Goal: Use online tool/utility: Utilize a website feature to perform a specific function

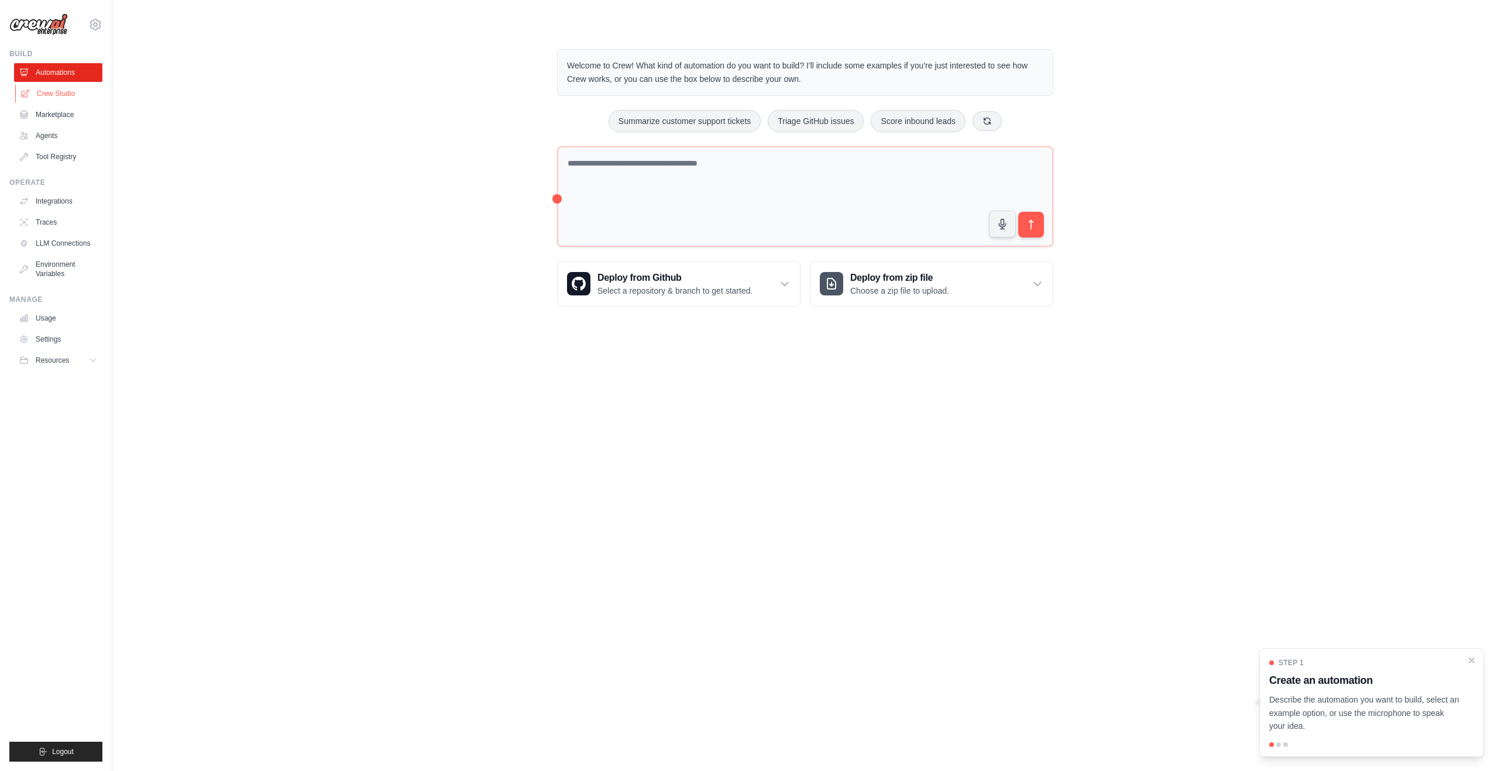
click at [51, 95] on link "Crew Studio" at bounding box center [59, 93] width 88 height 19
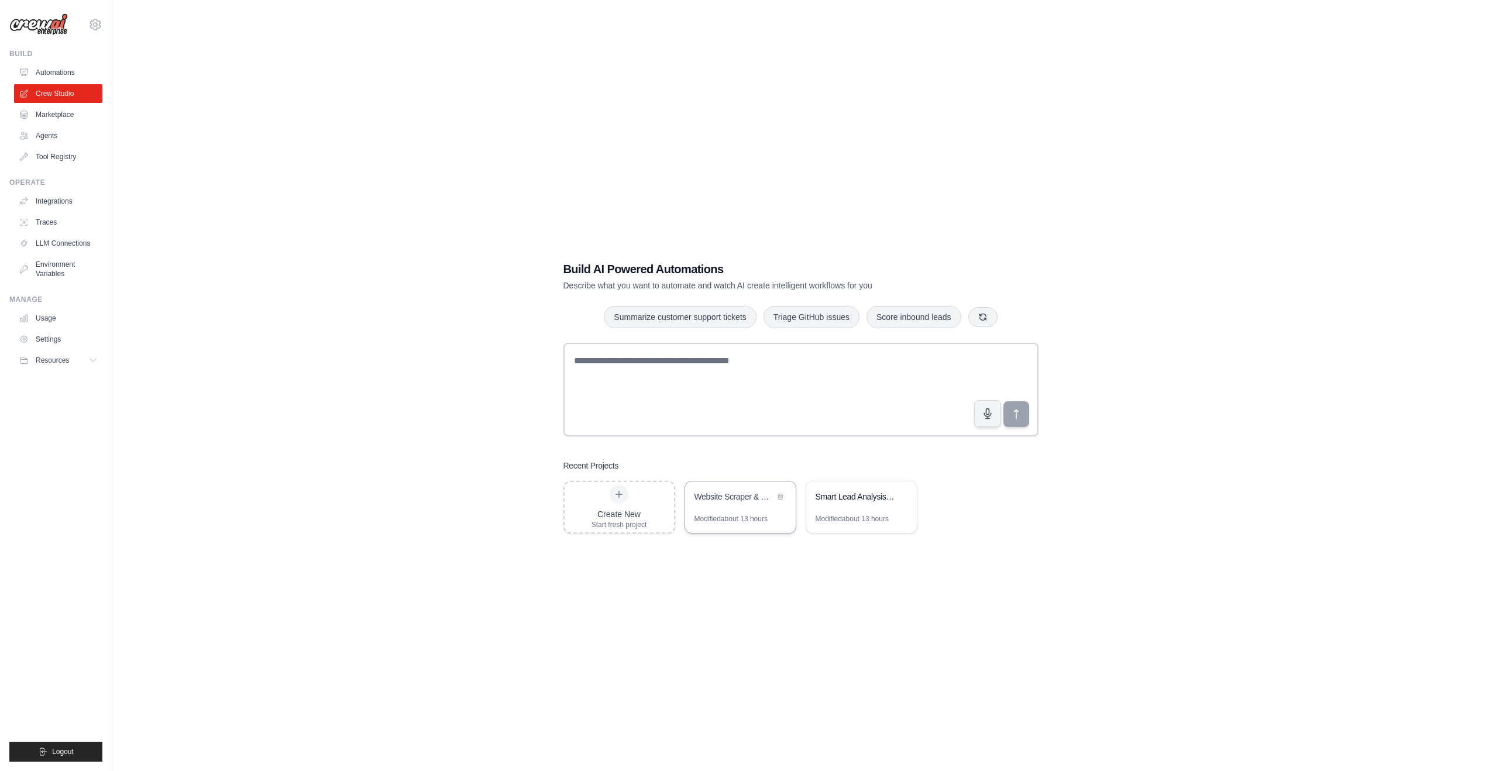
click at [742, 493] on div "Website Scraper & Email Reporter" at bounding box center [734, 497] width 80 height 12
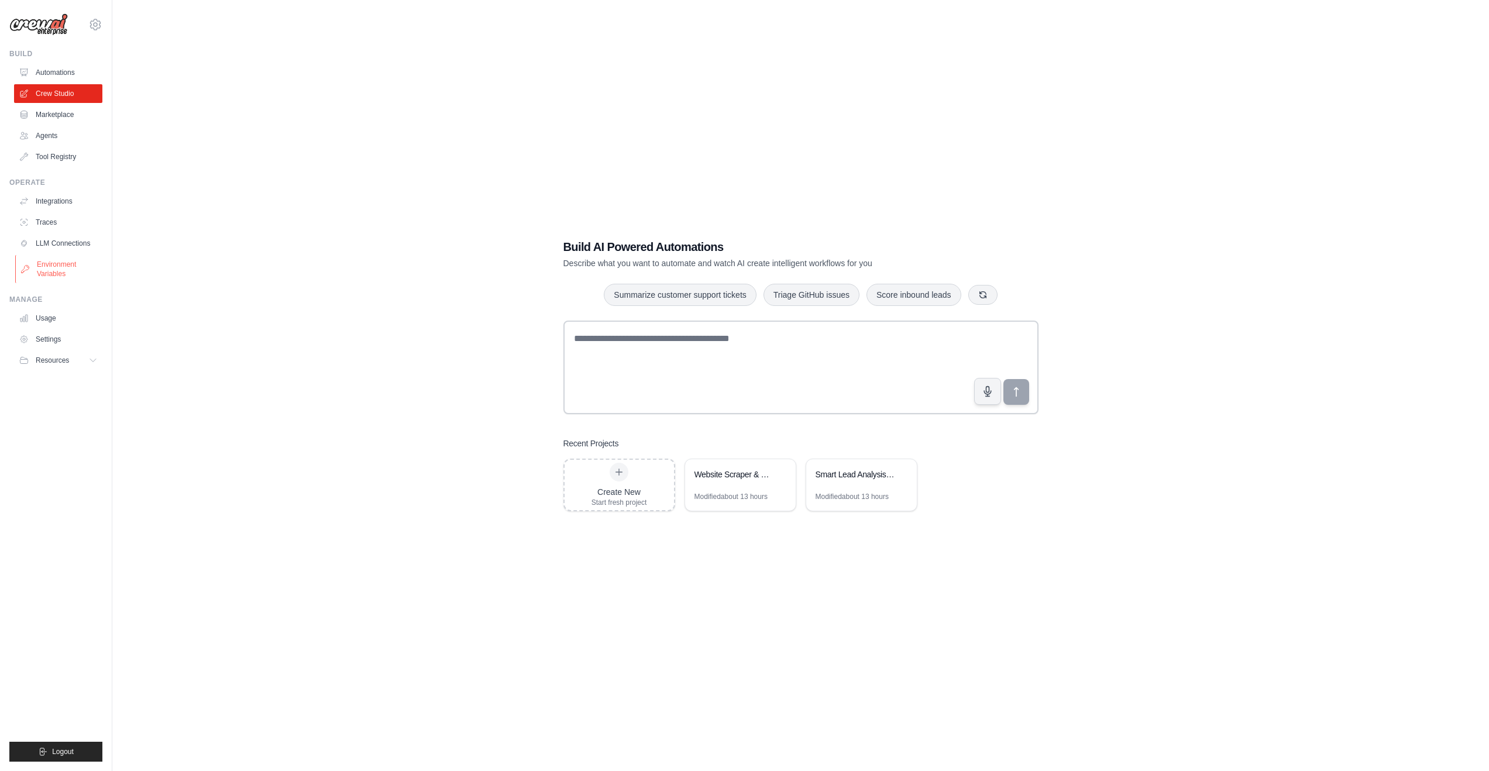
scroll to position [23, 0]
click at [43, 106] on link "Marketplace" at bounding box center [59, 114] width 88 height 19
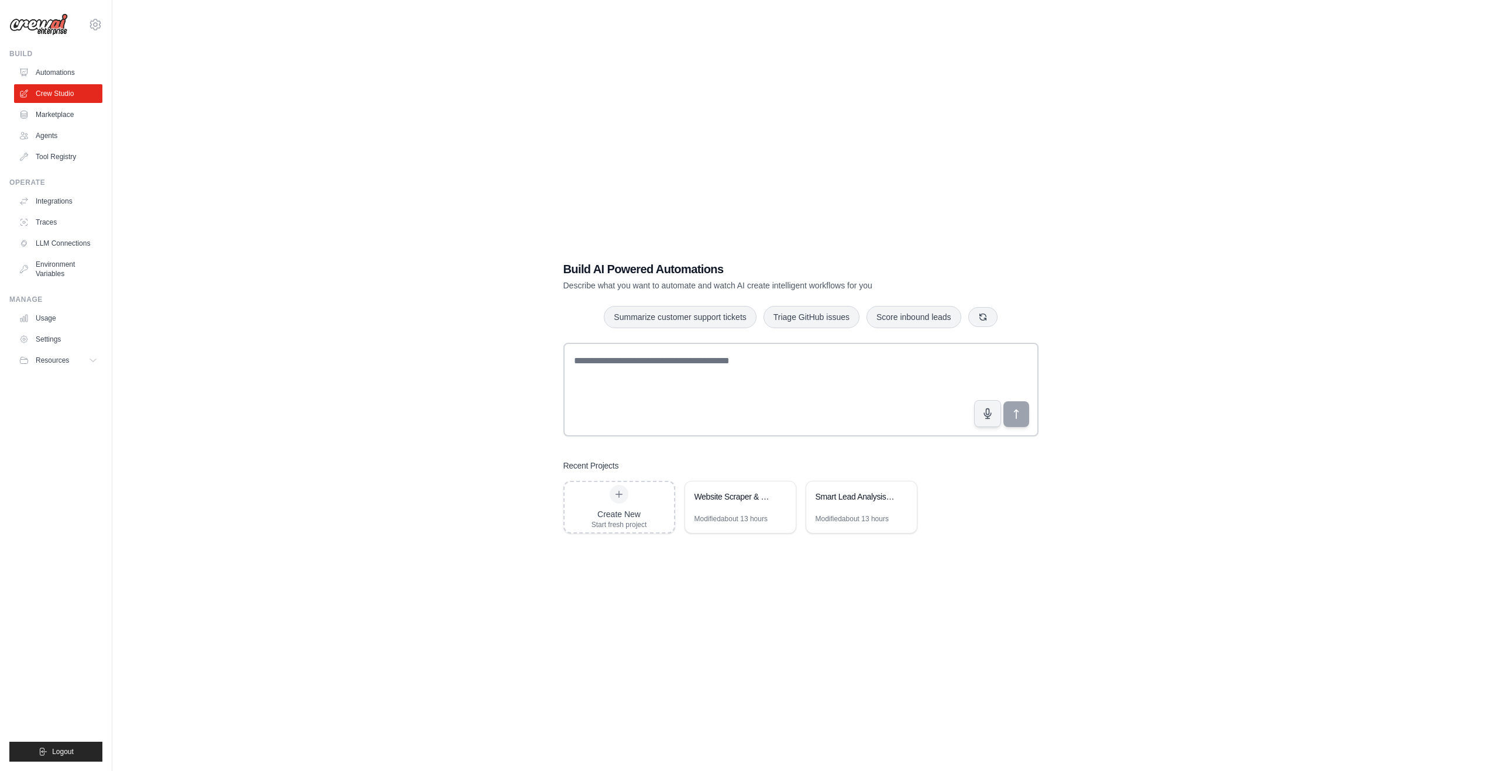
scroll to position [23, 0]
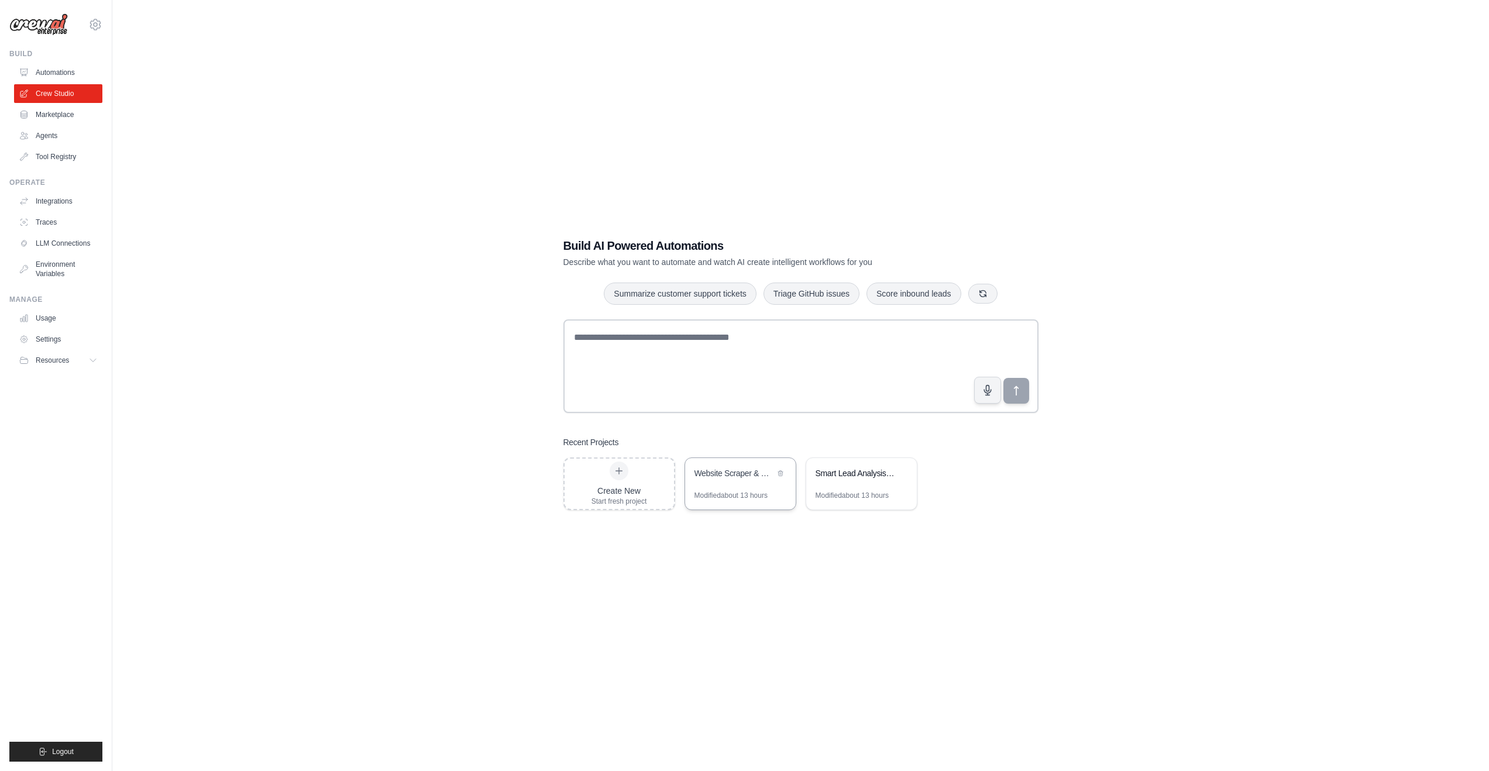
click at [716, 474] on div "Website Scraper & Email Reporter" at bounding box center [734, 473] width 80 height 12
click at [716, 473] on div "Website Scraper & Email Reporter" at bounding box center [734, 473] width 80 height 12
click at [724, 499] on div "Modified about 13 hours" at bounding box center [730, 495] width 73 height 9
click at [721, 487] on div "Website Scraper & Email Reporter" at bounding box center [740, 474] width 111 height 33
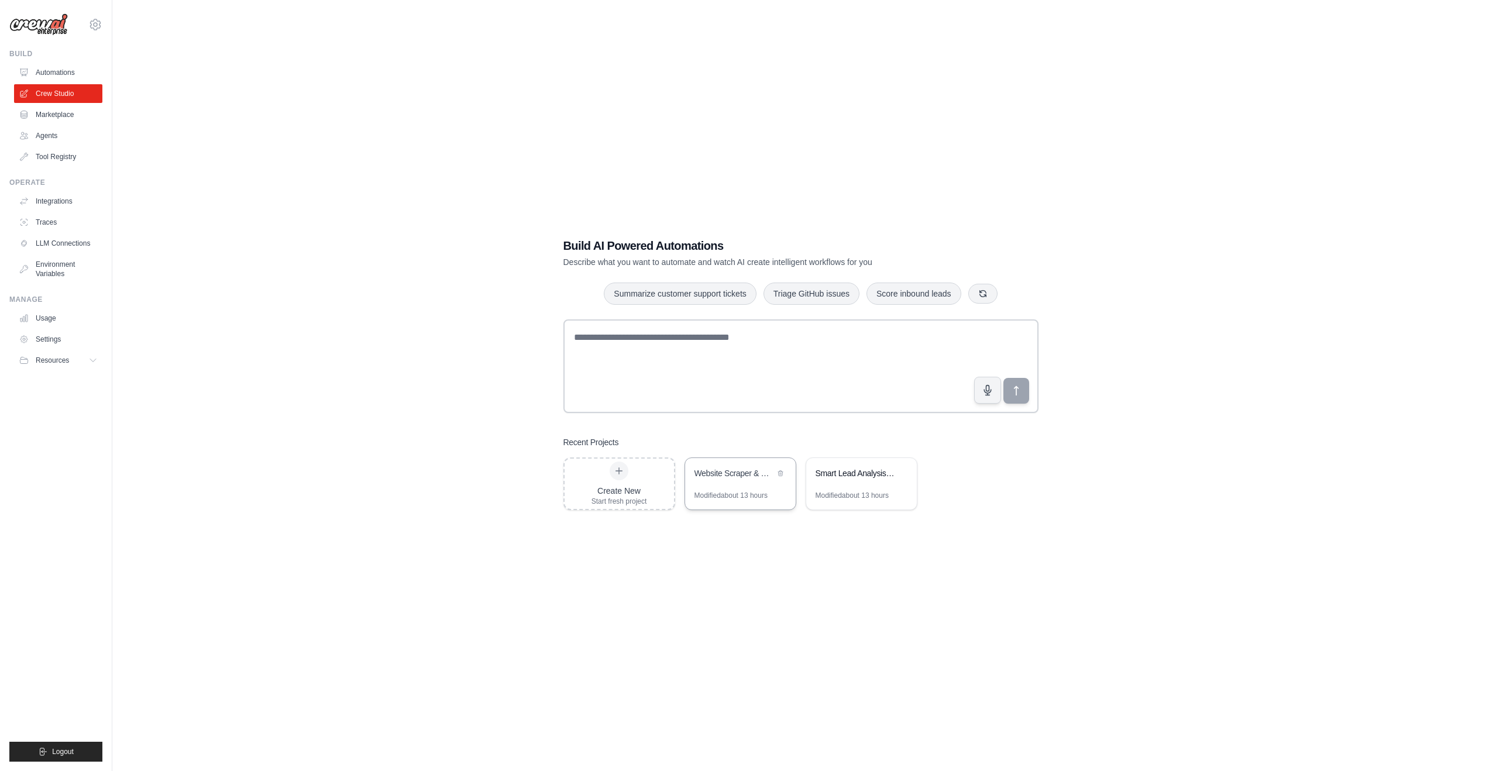
click at [721, 487] on div "Website Scraper & Email Reporter" at bounding box center [740, 474] width 111 height 33
drag, startPoint x: 538, startPoint y: 307, endPoint x: 524, endPoint y: 300, distance: 15.7
click at [538, 306] on div "Build AI Powered Automations Describe what you want to automate and watch AI cr…" at bounding box center [800, 373] width 1339 height 771
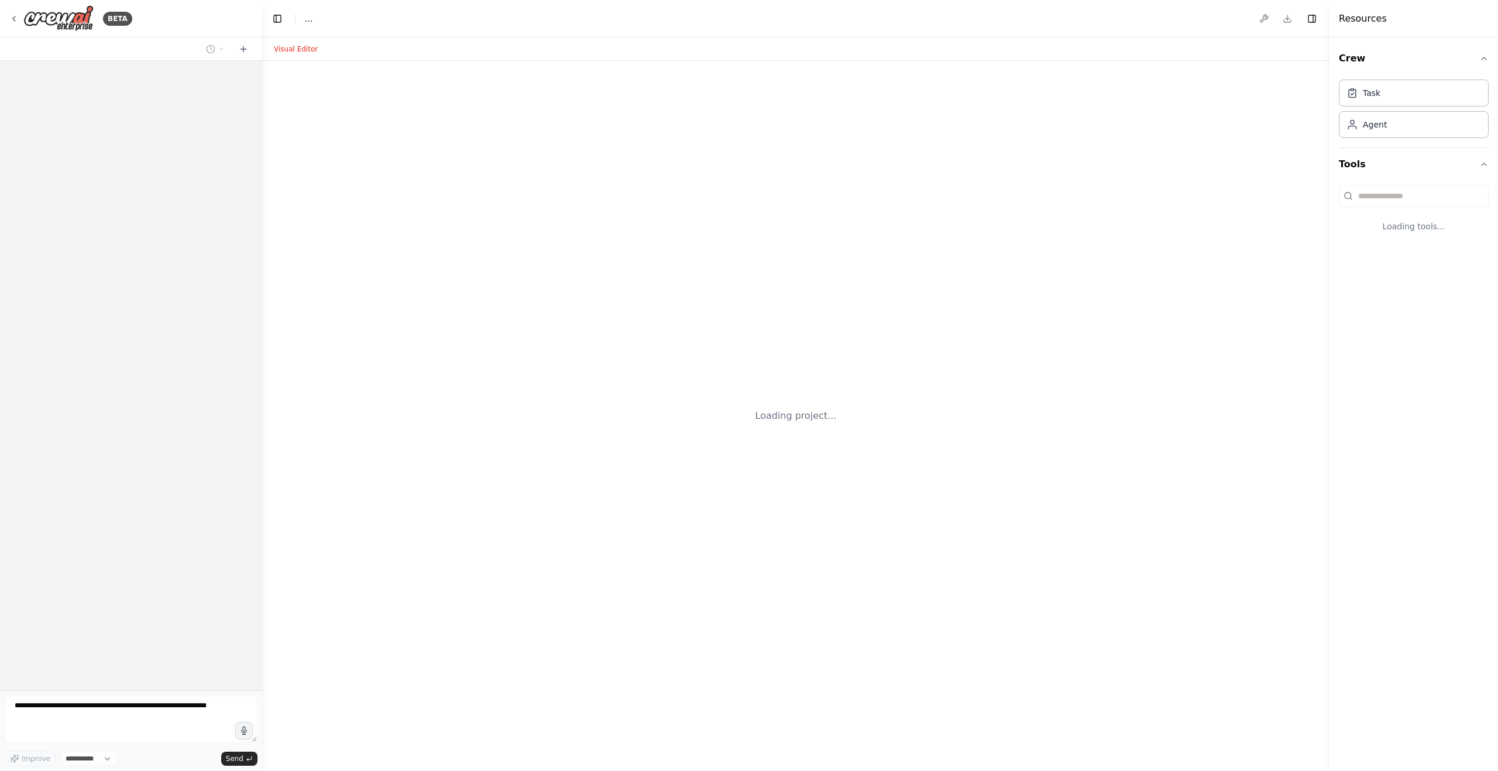
select select "****"
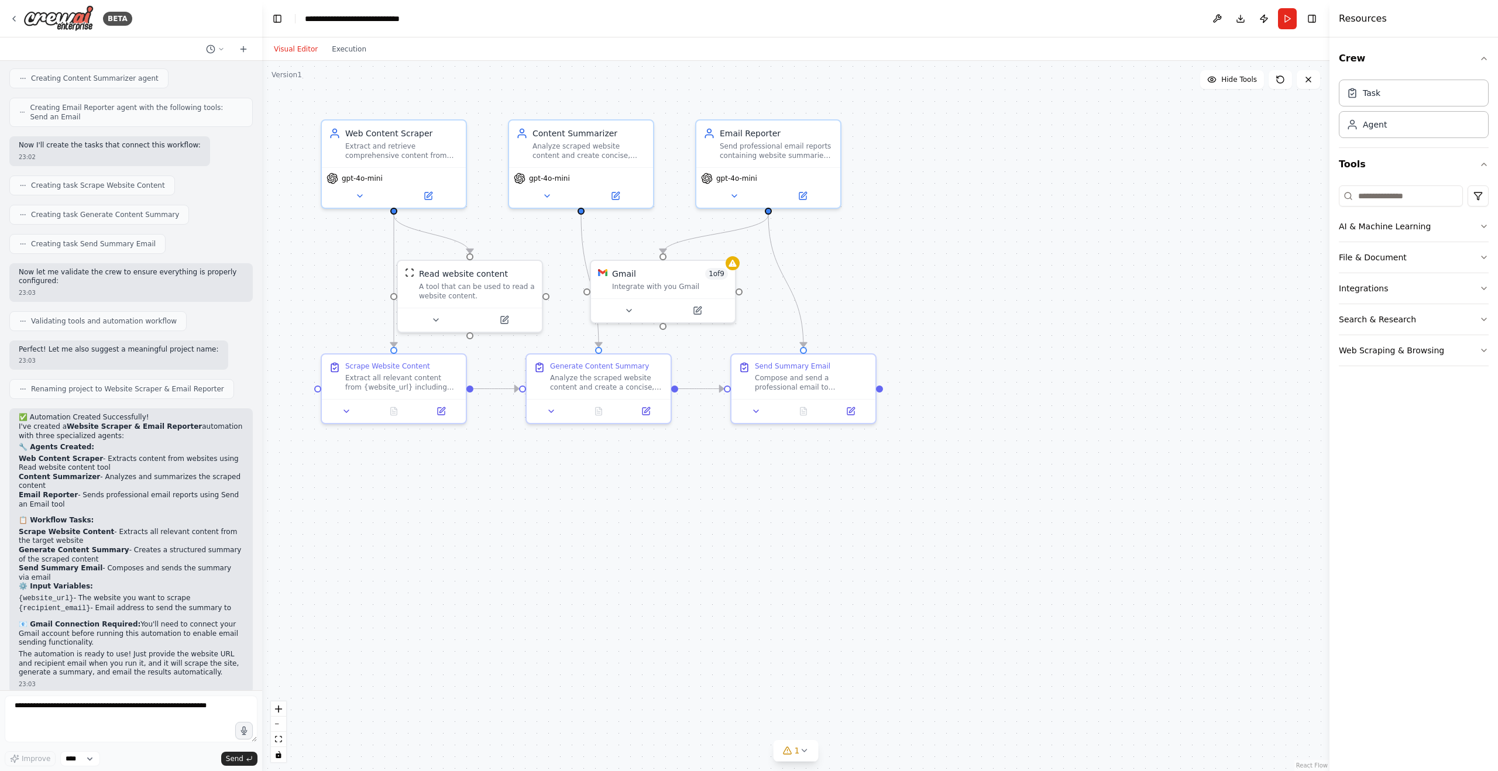
scroll to position [401, 0]
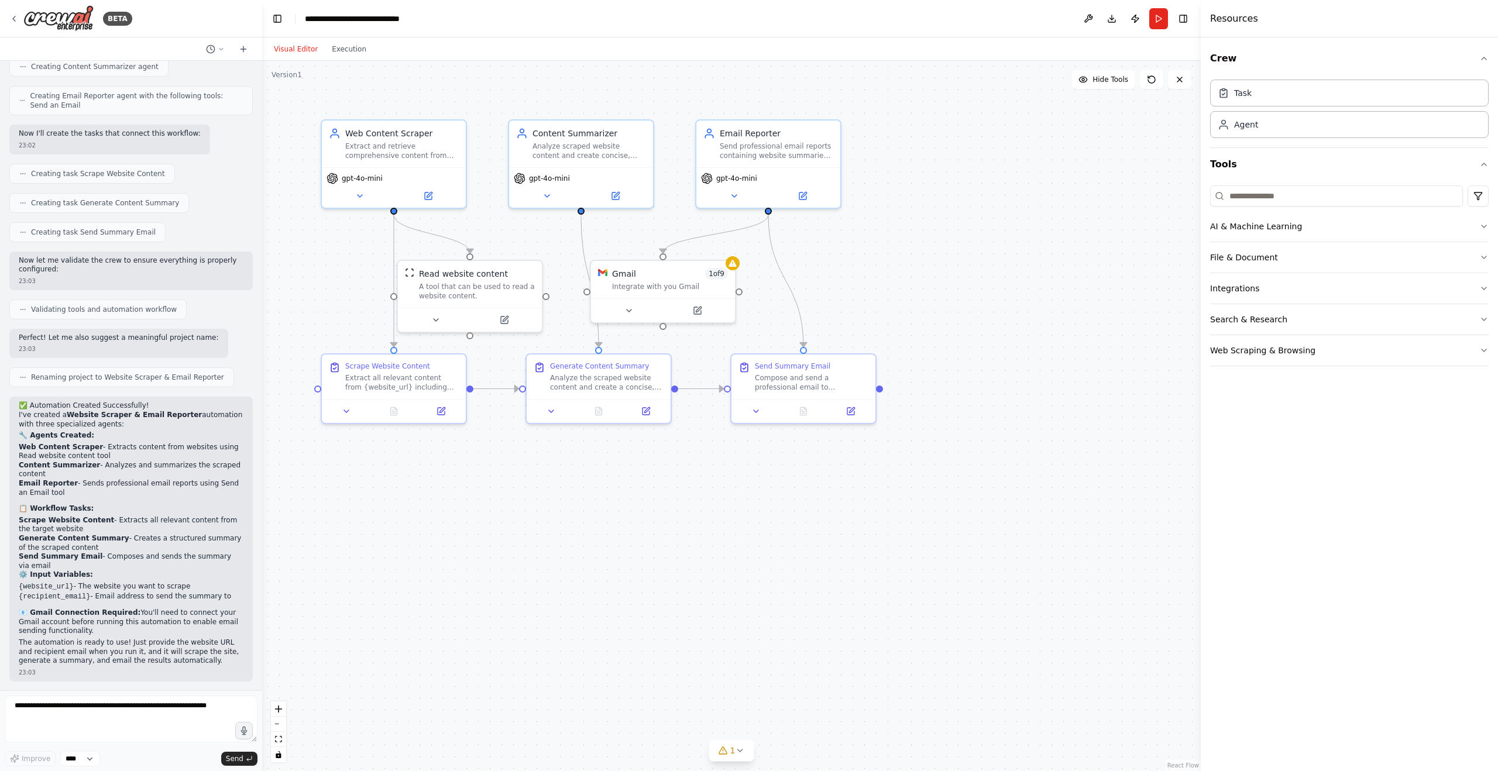
drag, startPoint x: 1333, startPoint y: 161, endPoint x: 1201, endPoint y: 194, distance: 136.9
click at [1201, 194] on div at bounding box center [1203, 385] width 5 height 771
click at [1279, 265] on button "File & Document" at bounding box center [1349, 257] width 278 height 30
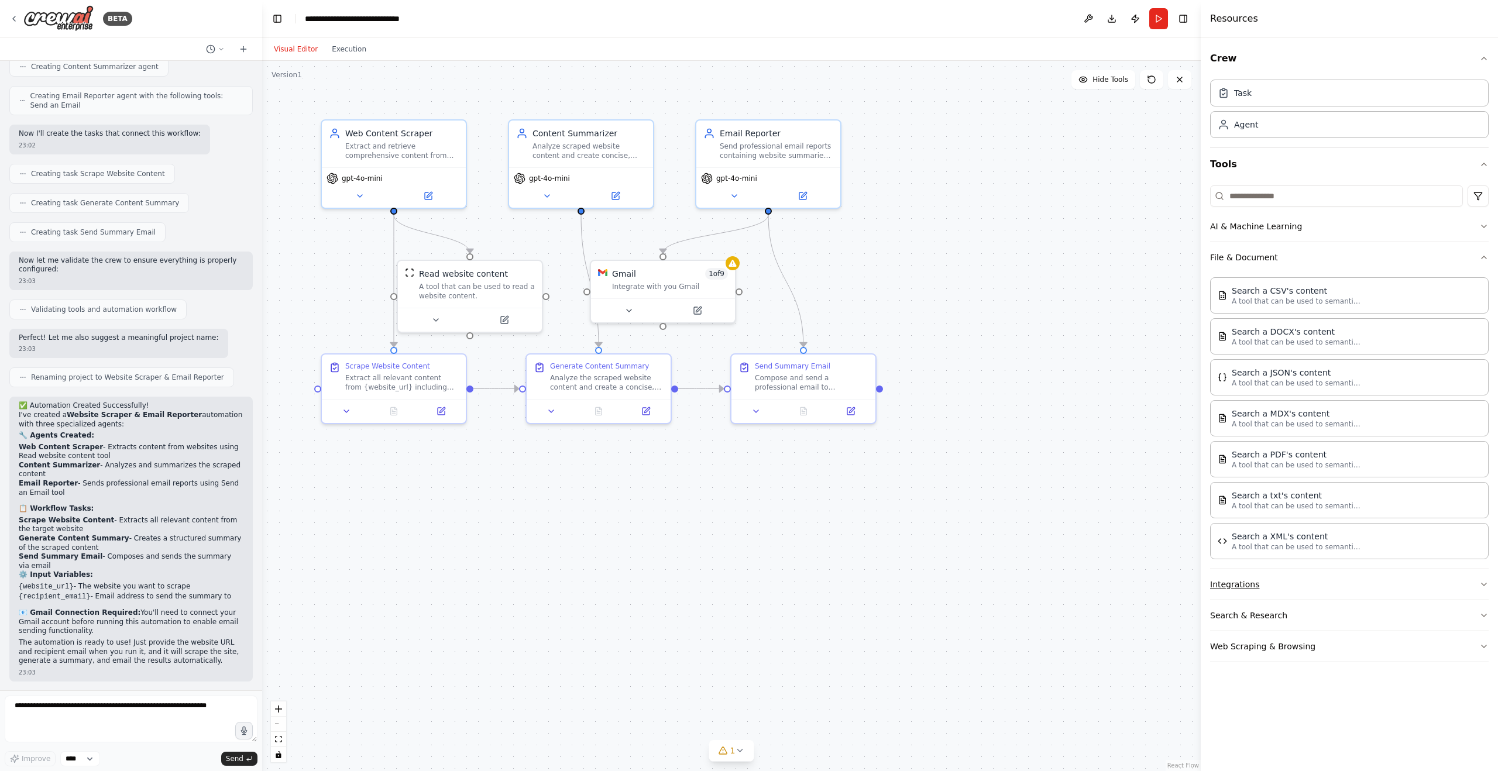
click at [1225, 578] on button "Integrations" at bounding box center [1349, 584] width 278 height 30
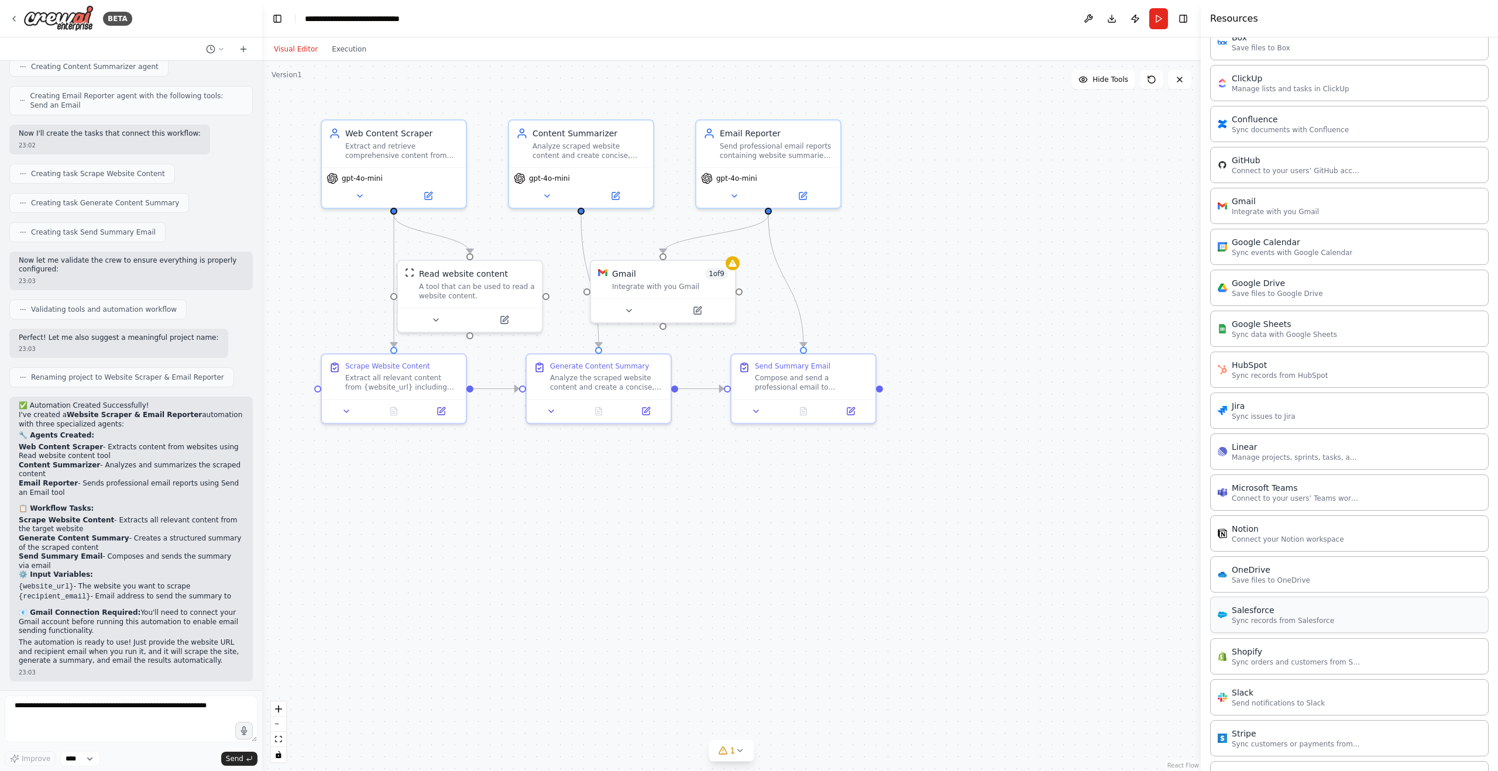
scroll to position [738, 0]
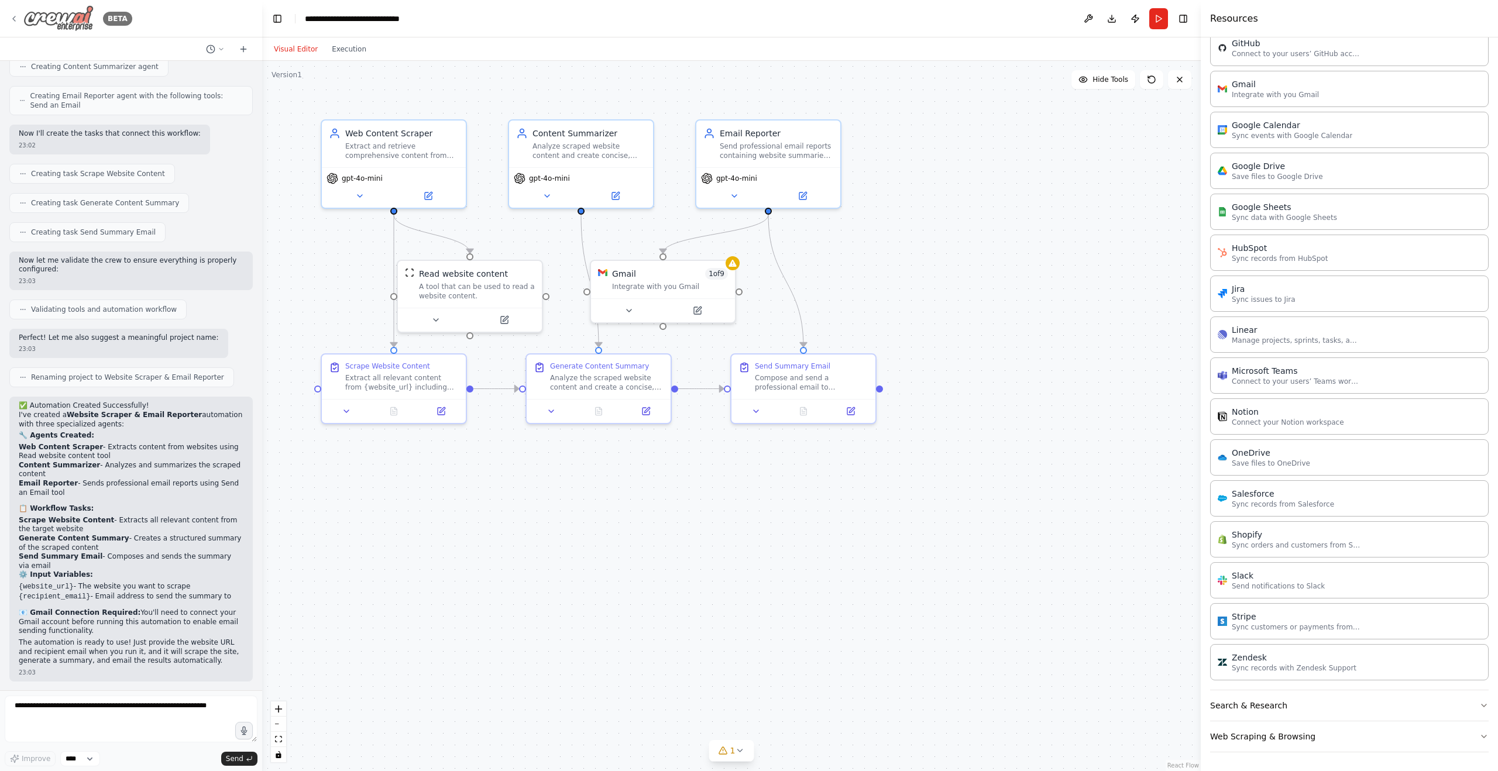
click at [12, 18] on icon at bounding box center [13, 18] width 9 height 9
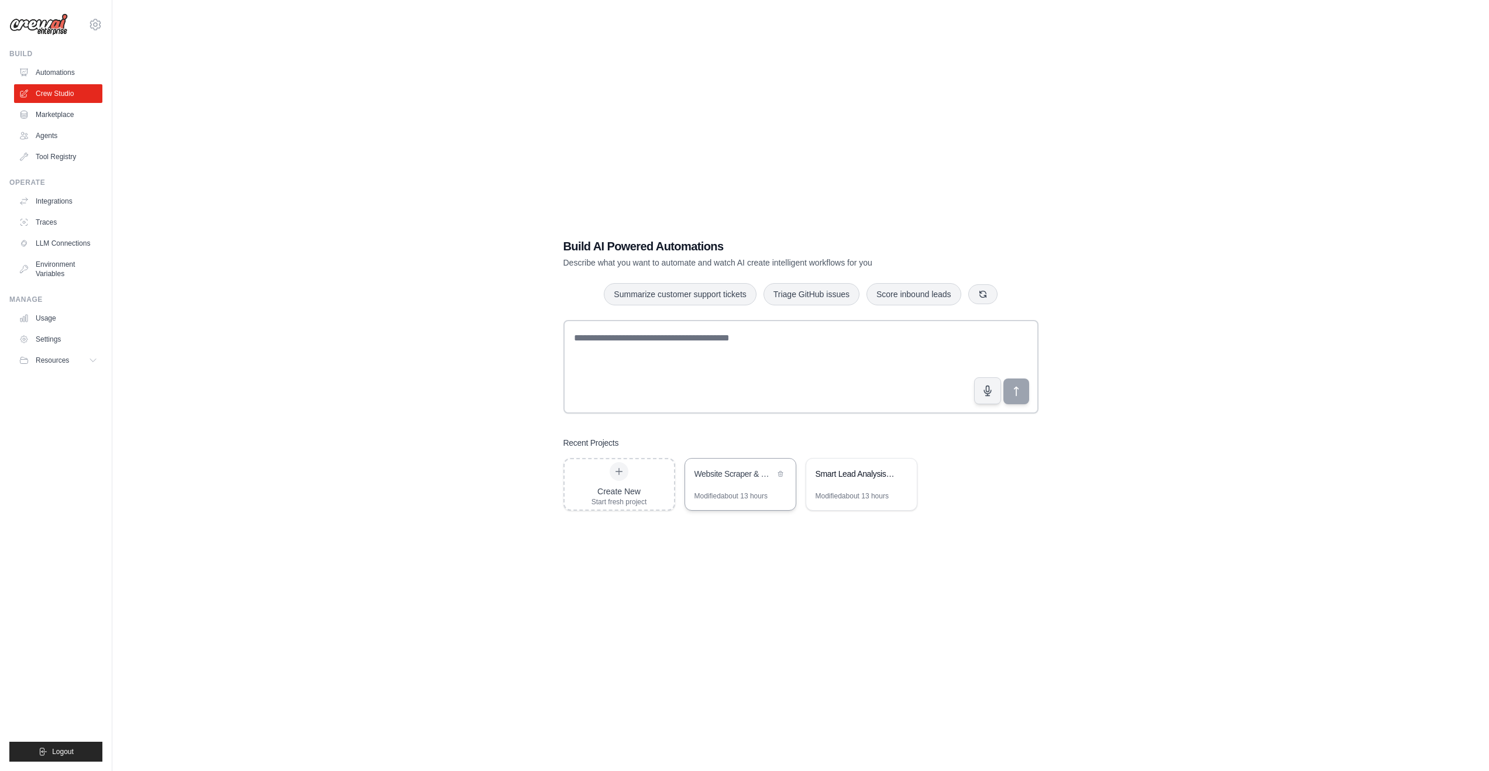
click at [745, 492] on div "Modified about 13 hours" at bounding box center [730, 495] width 73 height 9
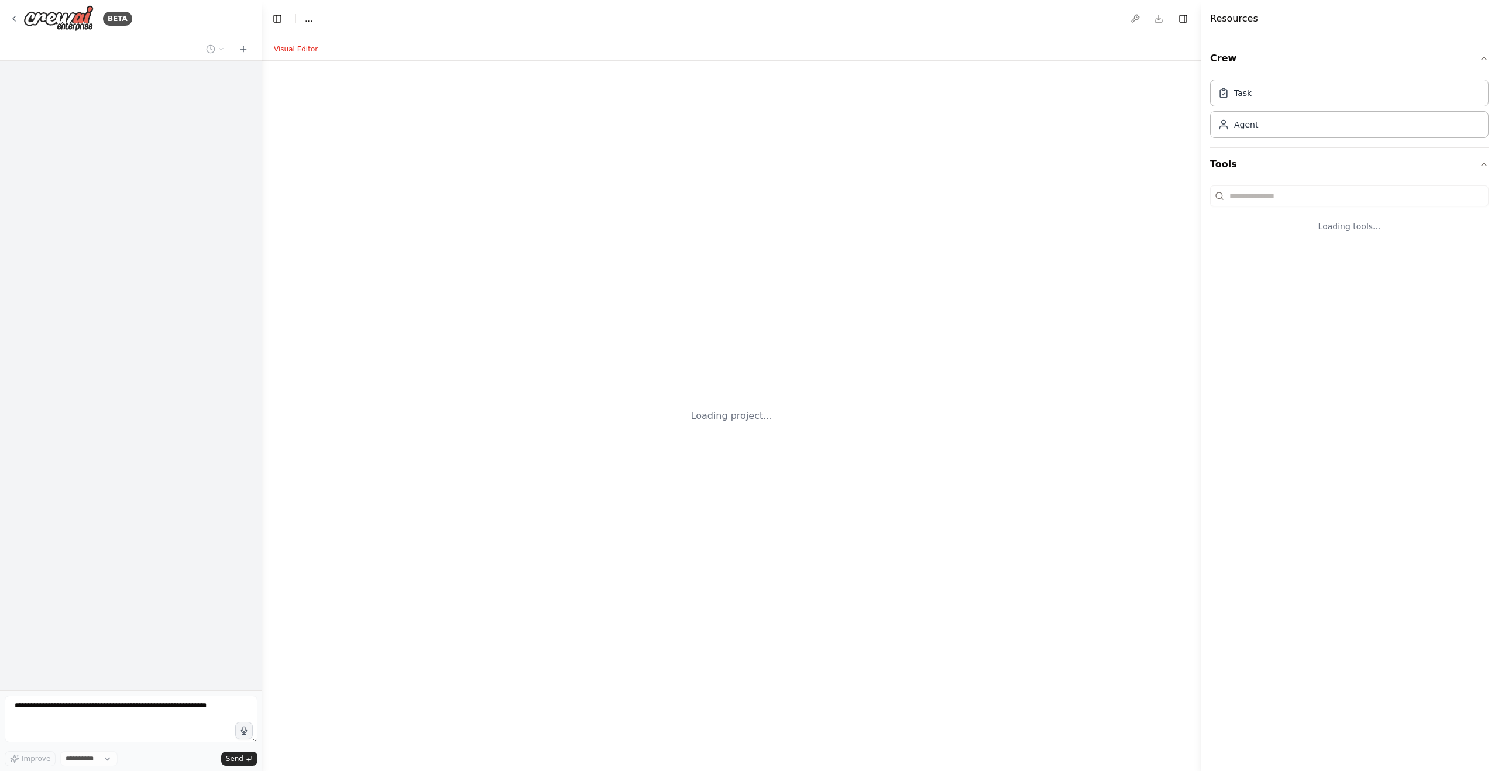
select select "****"
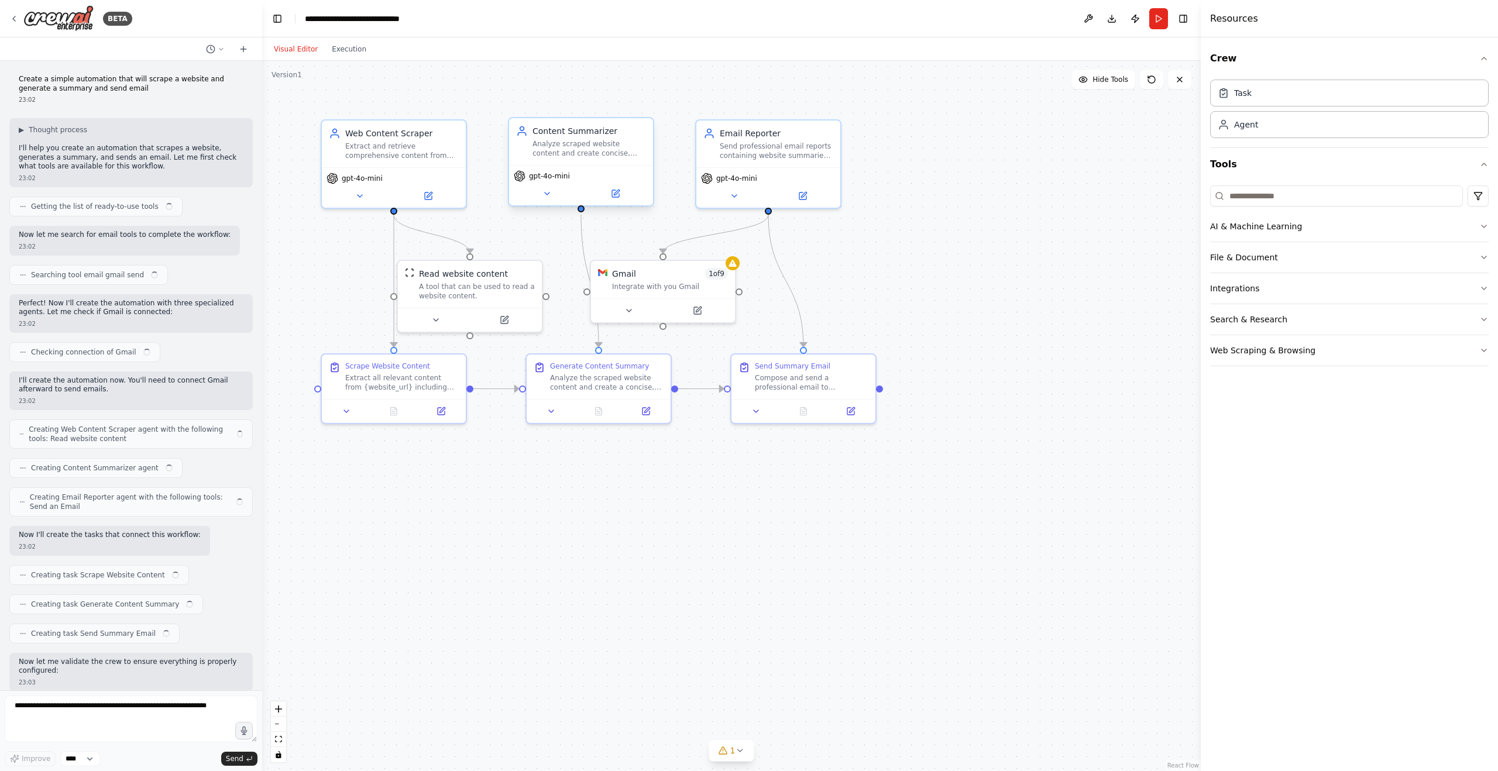
scroll to position [401, 0]
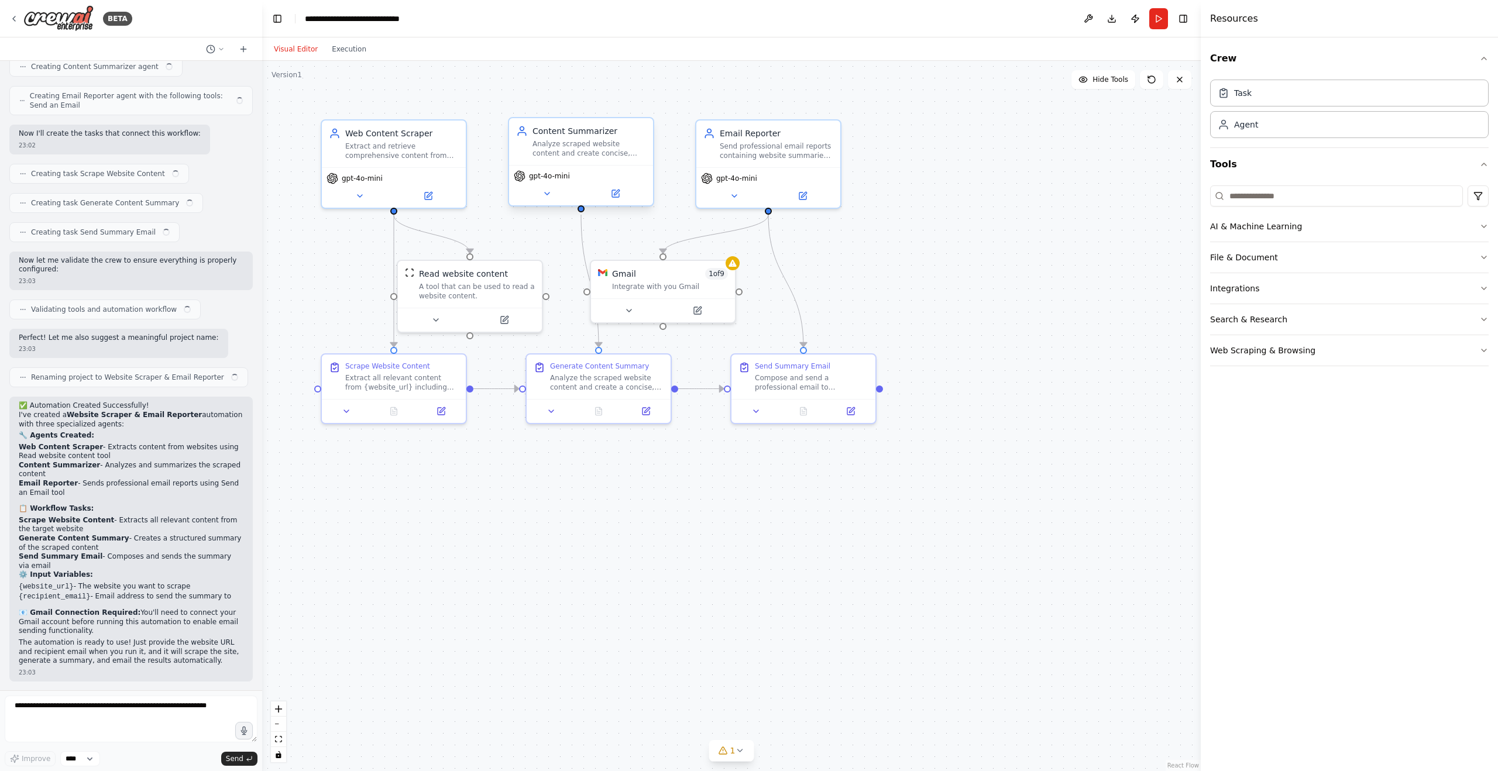
click at [573, 157] on div "Analyze scraped website content and create concise, well-structured summaries t…" at bounding box center [589, 148] width 114 height 19
click at [618, 200] on button at bounding box center [615, 194] width 66 height 14
click at [424, 201] on div "gpt-4o-mini" at bounding box center [394, 185] width 144 height 40
click at [434, 191] on button at bounding box center [428, 194] width 66 height 14
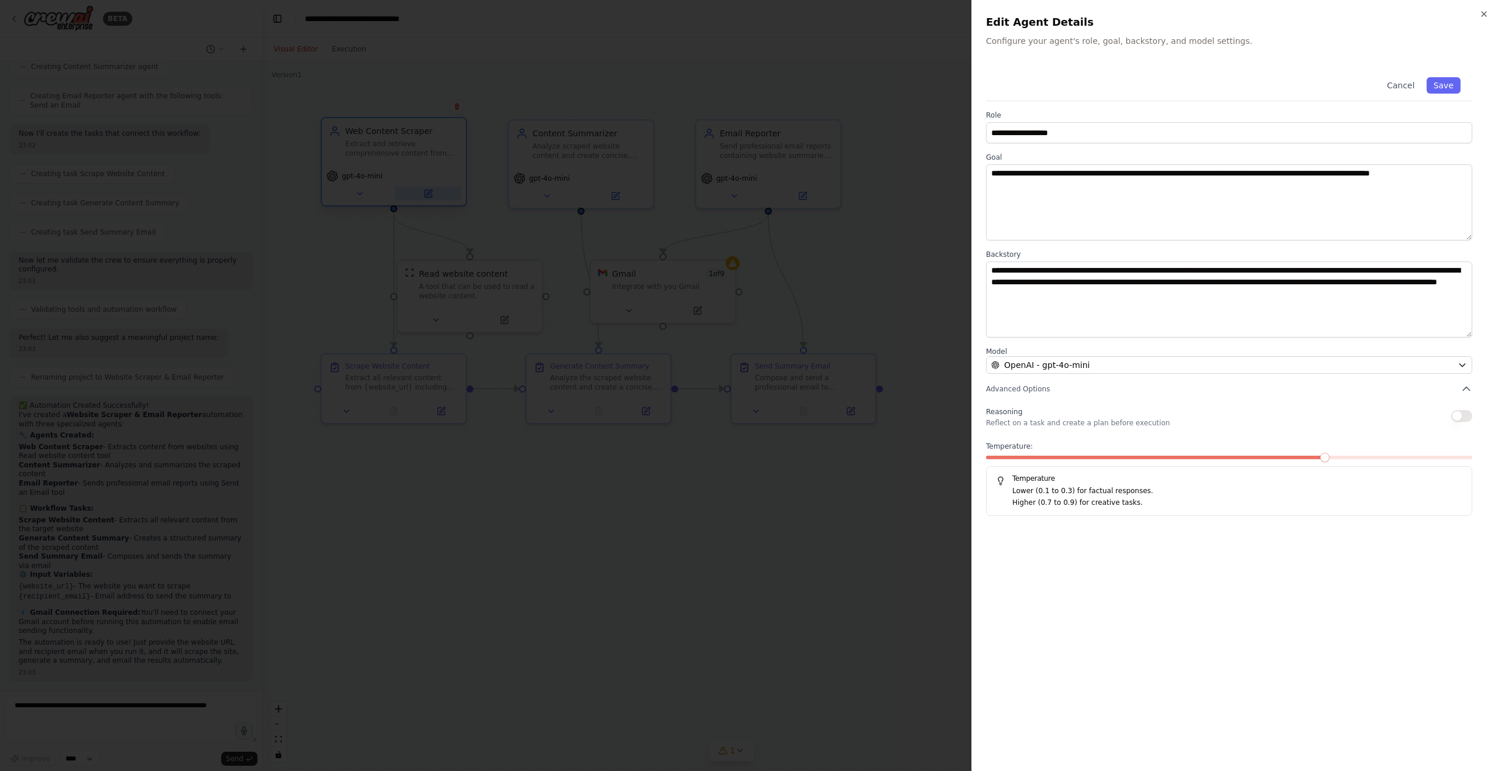
click at [435, 190] on div at bounding box center [749, 385] width 1498 height 771
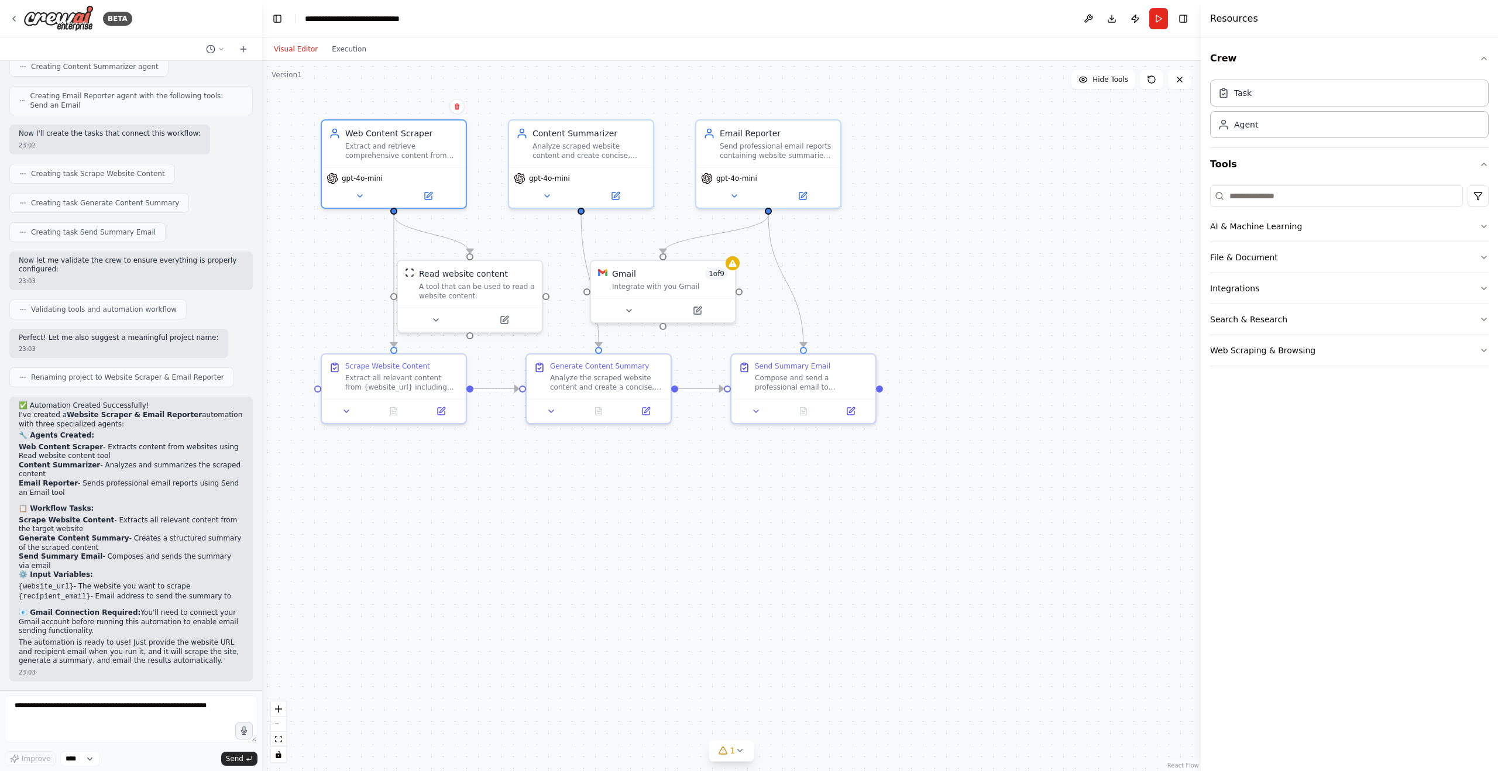
scroll to position [0, 0]
